Goal: Task Accomplishment & Management: Manage account settings

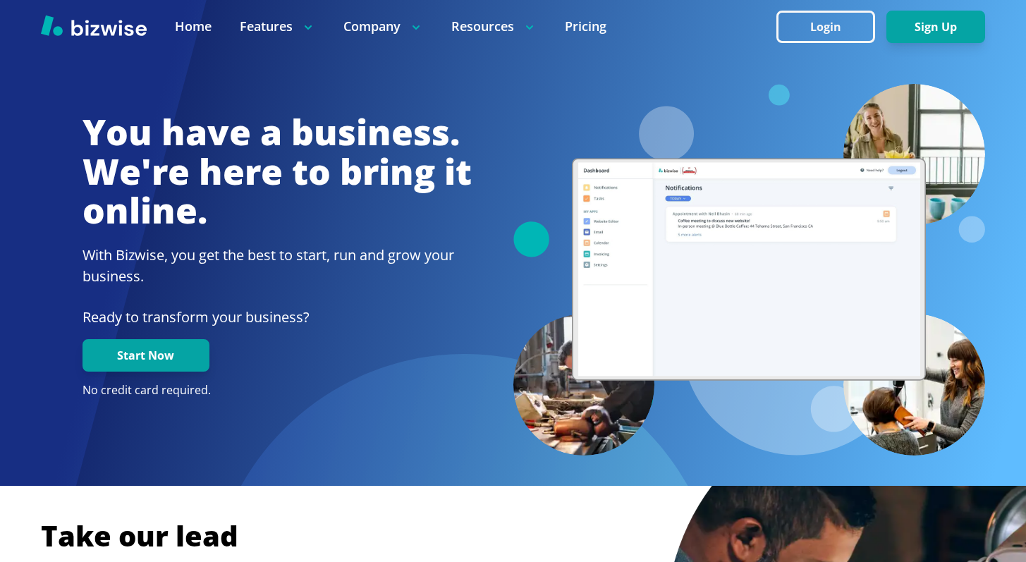
click at [860, 24] on button "Login" at bounding box center [825, 27] width 99 height 32
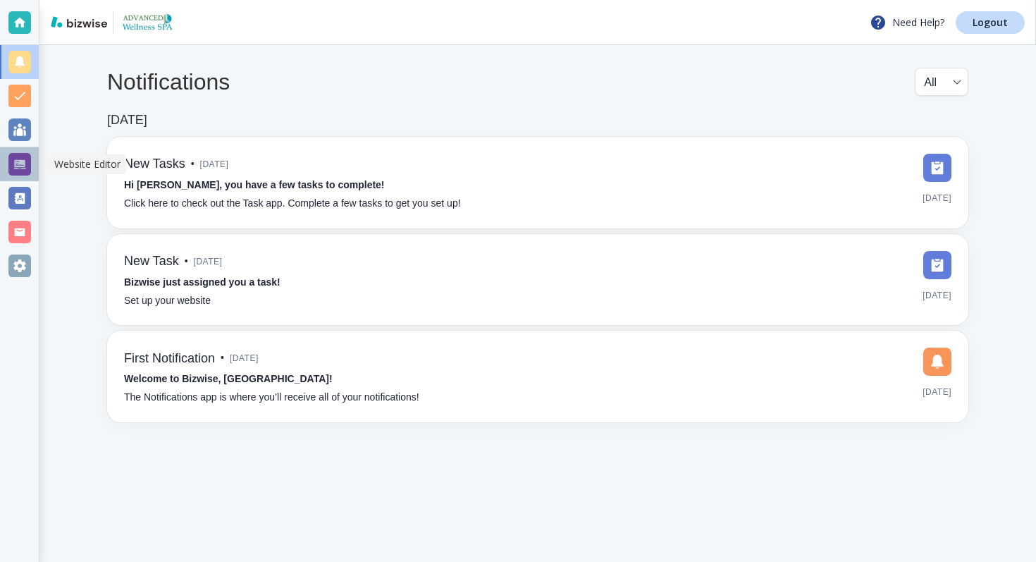
click at [19, 163] on div at bounding box center [19, 164] width 23 height 23
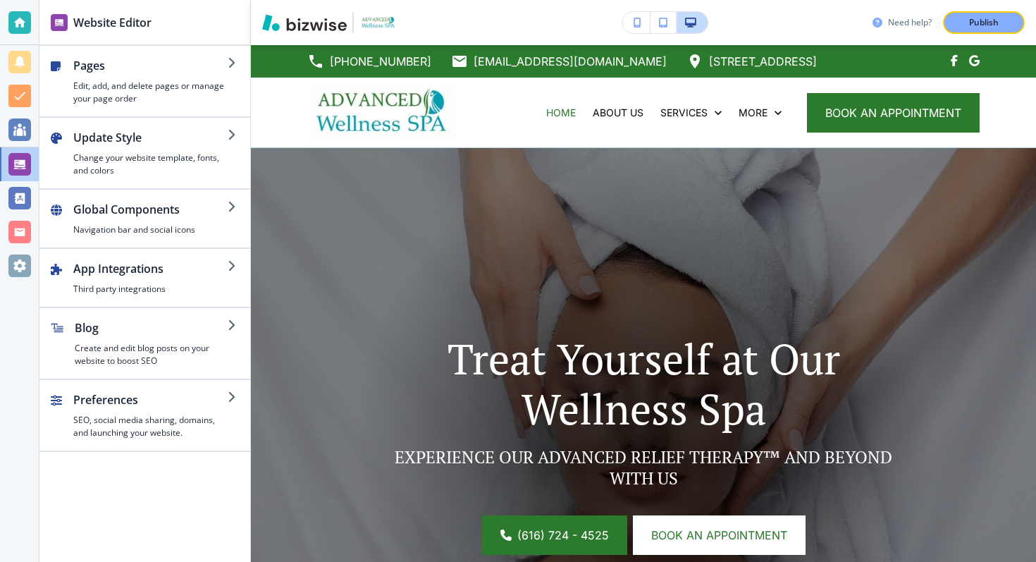
click at [901, 24] on h3 "Need help?" at bounding box center [910, 22] width 44 height 13
